Goal: Information Seeking & Learning: Find specific fact

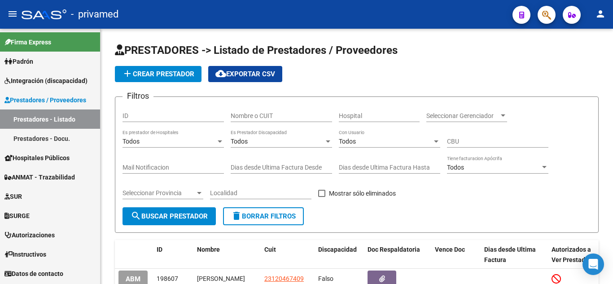
click at [553, 13] on button "button" at bounding box center [547, 15] width 18 height 18
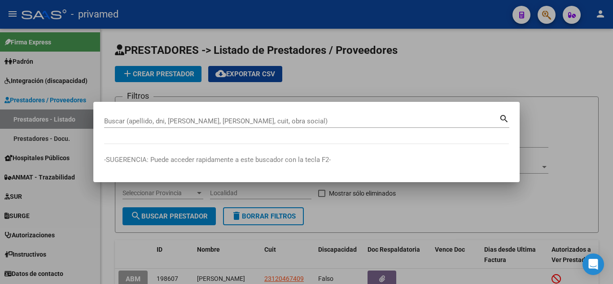
click at [285, 116] on div "Buscar (apellido, dni, [PERSON_NAME], [PERSON_NAME], cuit, obra social)" at bounding box center [301, 120] width 395 height 13
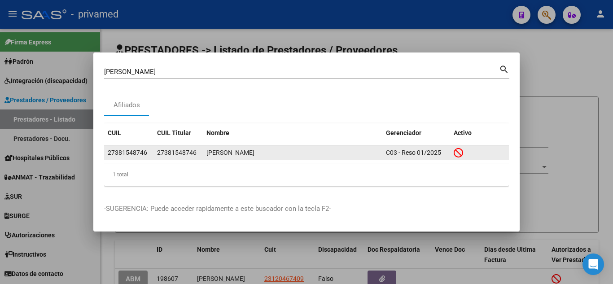
click at [229, 154] on div "[PERSON_NAME]" at bounding box center [293, 153] width 172 height 10
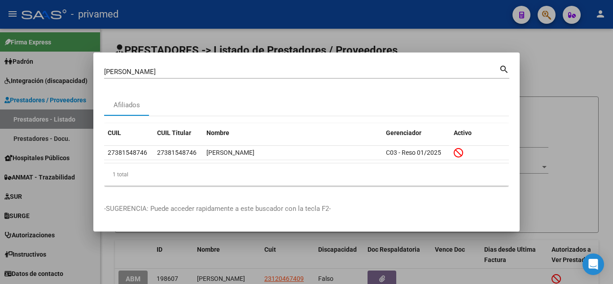
click at [326, 66] on div "[PERSON_NAME] (apellido, dni, cuil, [PERSON_NAME], cuit, obra social)" at bounding box center [301, 71] width 395 height 13
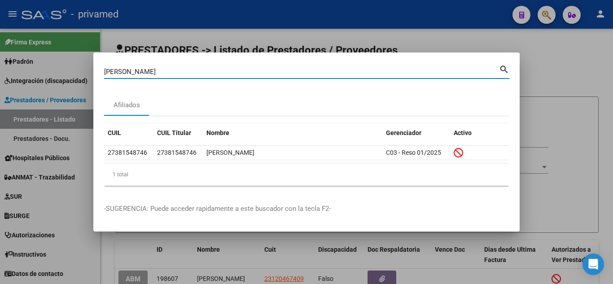
drag, startPoint x: 138, startPoint y: 72, endPoint x: 104, endPoint y: 72, distance: 33.7
click at [104, 72] on input "[PERSON_NAME]" at bounding box center [301, 72] width 395 height 8
paste input "70351419"
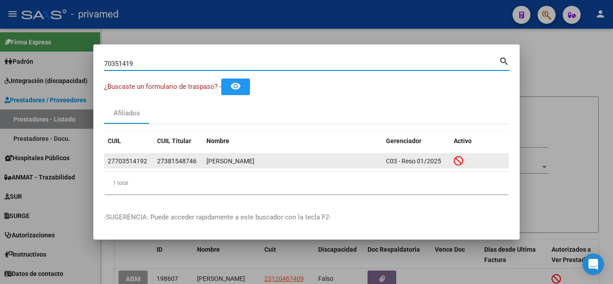
click at [231, 162] on div "[PERSON_NAME]" at bounding box center [293, 161] width 172 height 10
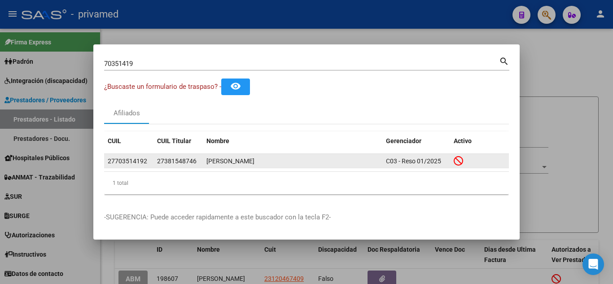
click at [231, 162] on div "[PERSON_NAME]" at bounding box center [293, 161] width 172 height 10
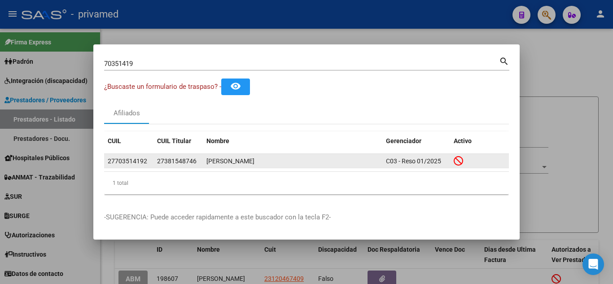
click at [231, 162] on div "[PERSON_NAME]" at bounding box center [293, 161] width 172 height 10
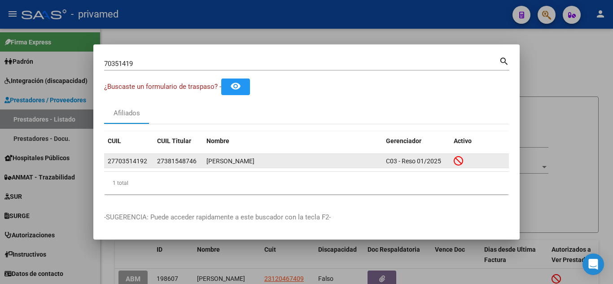
click at [231, 162] on div "[PERSON_NAME]" at bounding box center [293, 161] width 172 height 10
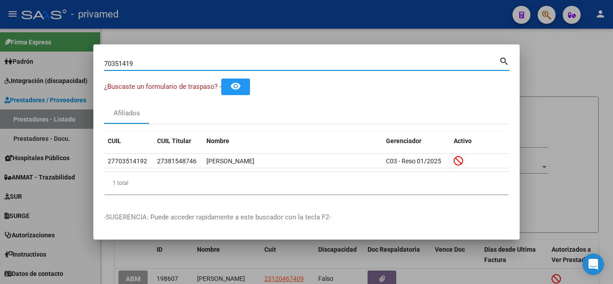
drag, startPoint x: 151, startPoint y: 64, endPoint x: 103, endPoint y: 65, distance: 48.5
click at [103, 65] on mat-dialog-content "70351419 Buscar (apellido, dni, cuil, nro traspaso, cuit, obra social) search ¿…" at bounding box center [306, 128] width 427 height 146
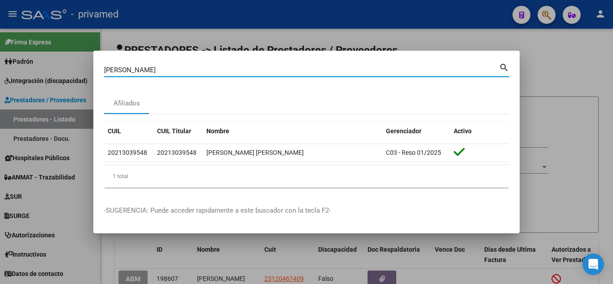
drag, startPoint x: 160, startPoint y: 67, endPoint x: 100, endPoint y: 67, distance: 60.2
click at [100, 67] on mat-dialog-content "[PERSON_NAME] (apellido, dni, cuil, [PERSON_NAME], cuit, obra social) search Af…" at bounding box center [306, 128] width 427 height 133
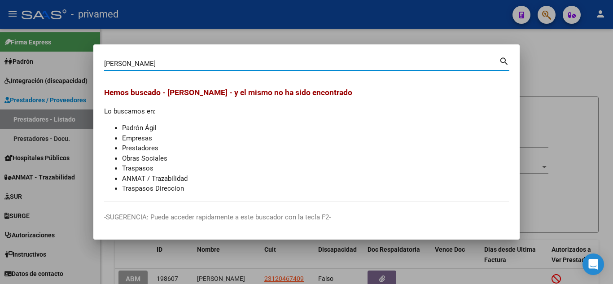
click at [142, 65] on input "[PERSON_NAME]" at bounding box center [301, 64] width 395 height 8
paste input "42618216"
type input "42618216"
